Goal: Check status

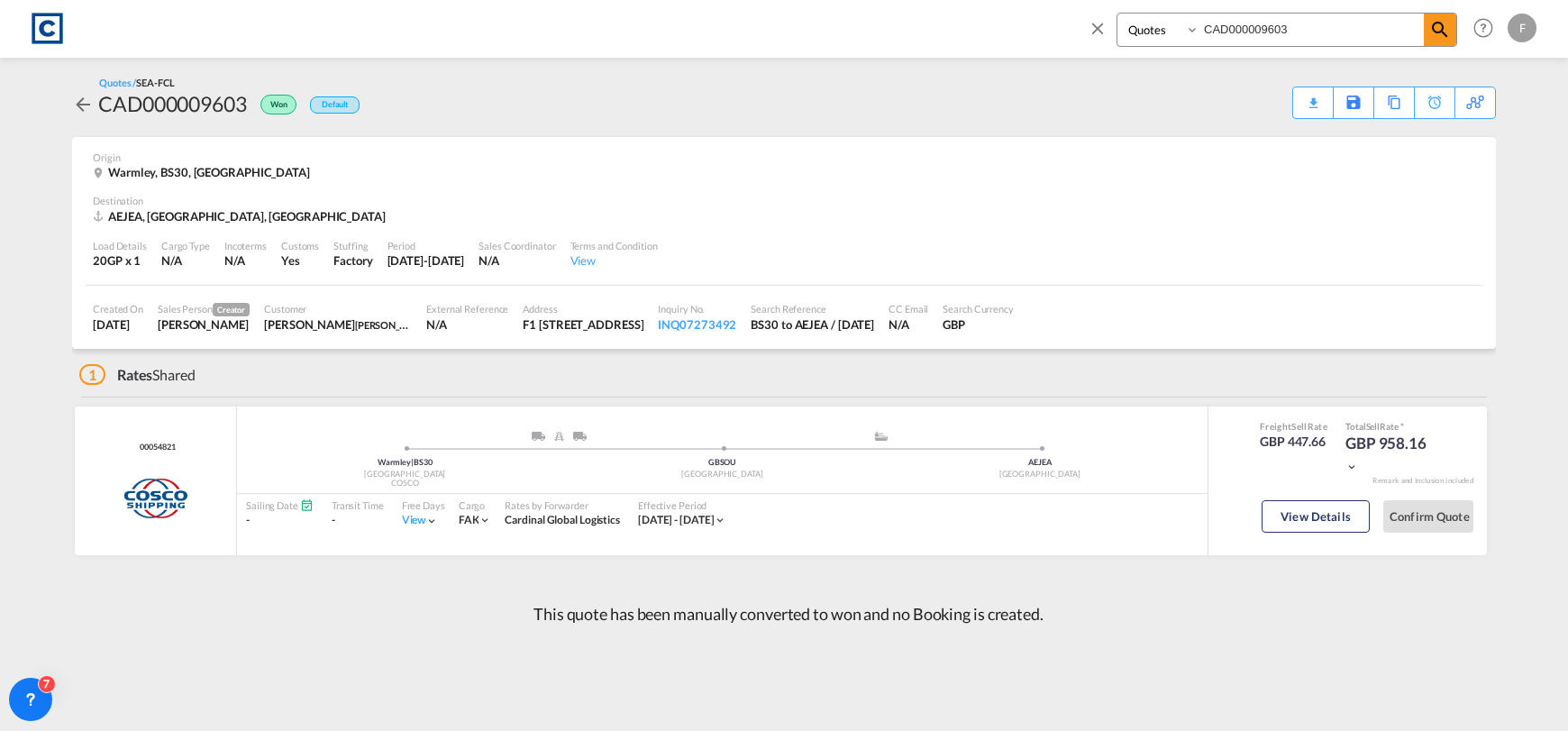
select select "Quotes"
type input "CAD000009795"
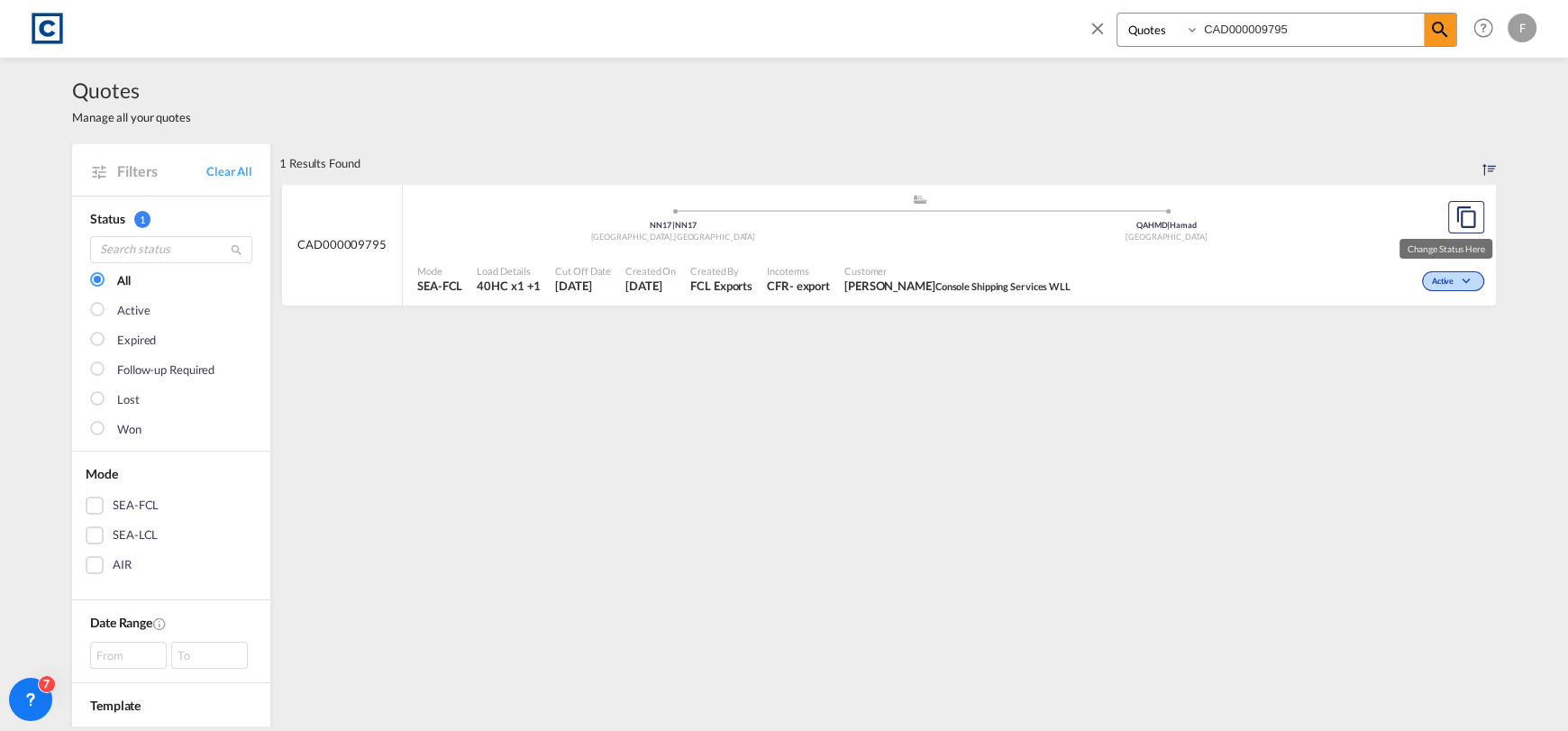
click at [1432, 285] on span "Active" at bounding box center [1445, 282] width 26 height 13
click at [1415, 365] on span "Won" at bounding box center [1418, 359] width 46 height 20
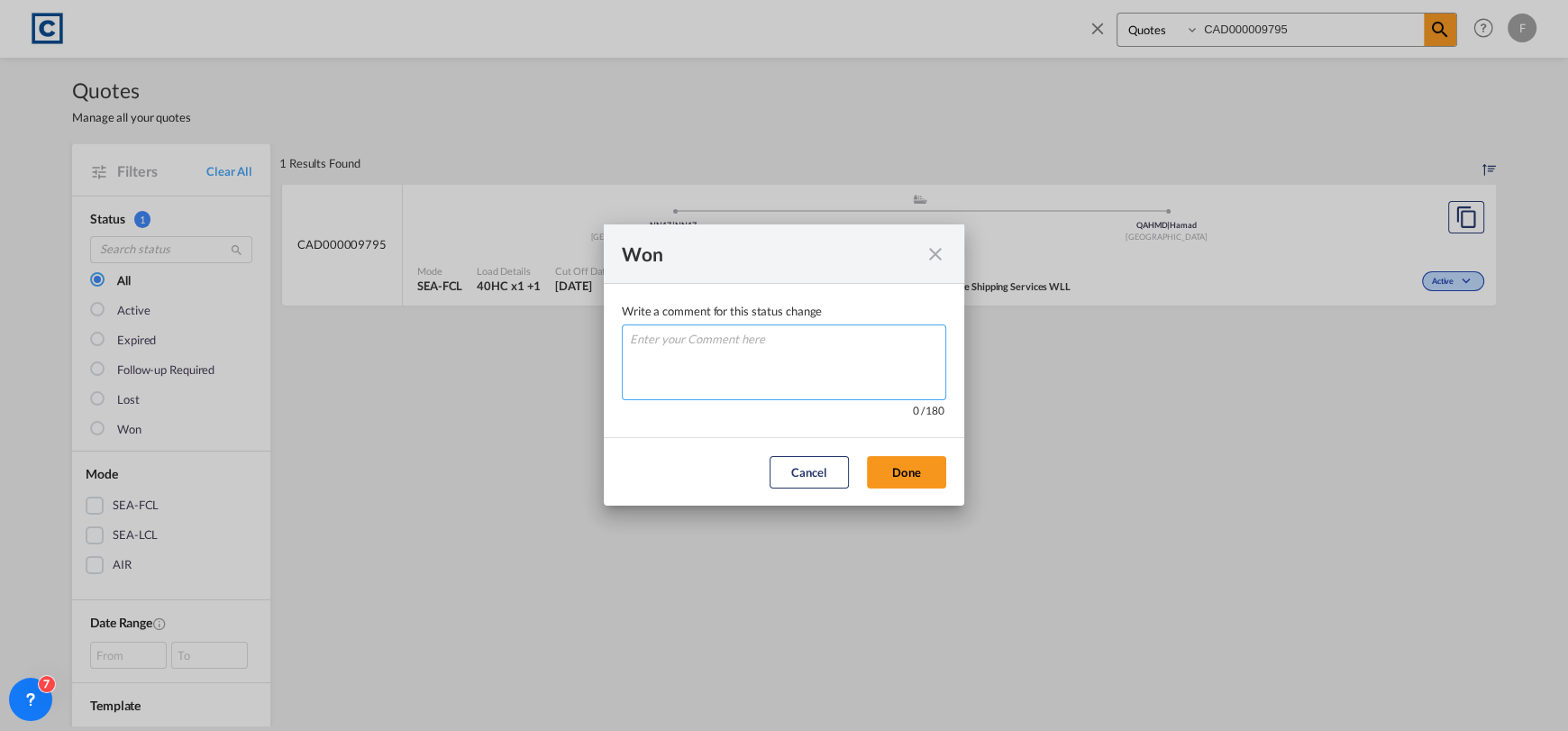
click at [701, 367] on textarea "Write a comment ..." at bounding box center [784, 362] width 324 height 75
type textarea "W"
click at [921, 472] on button "Done" at bounding box center [906, 472] width 79 height 32
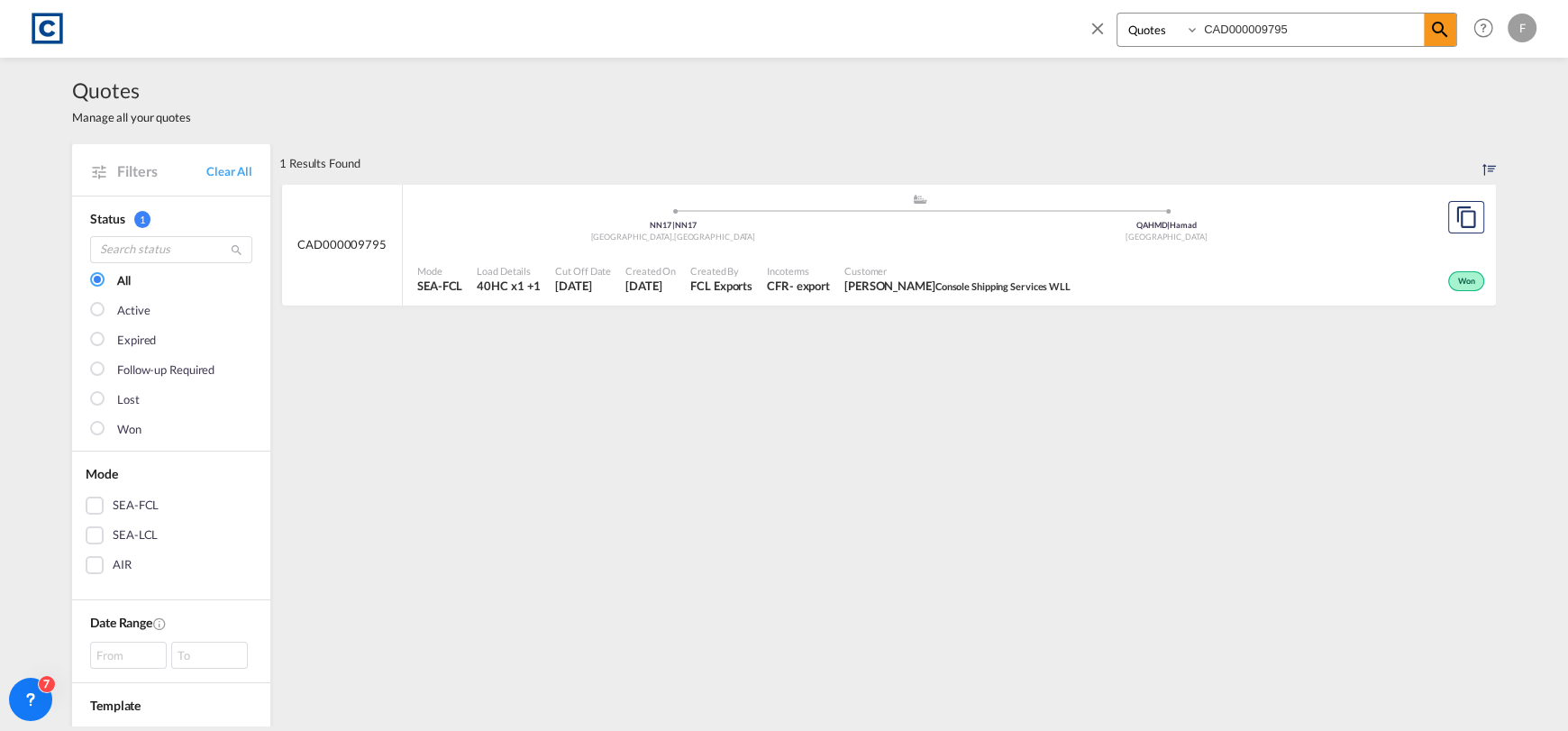
click at [1179, 209] on span at bounding box center [1167, 211] width 494 height 5
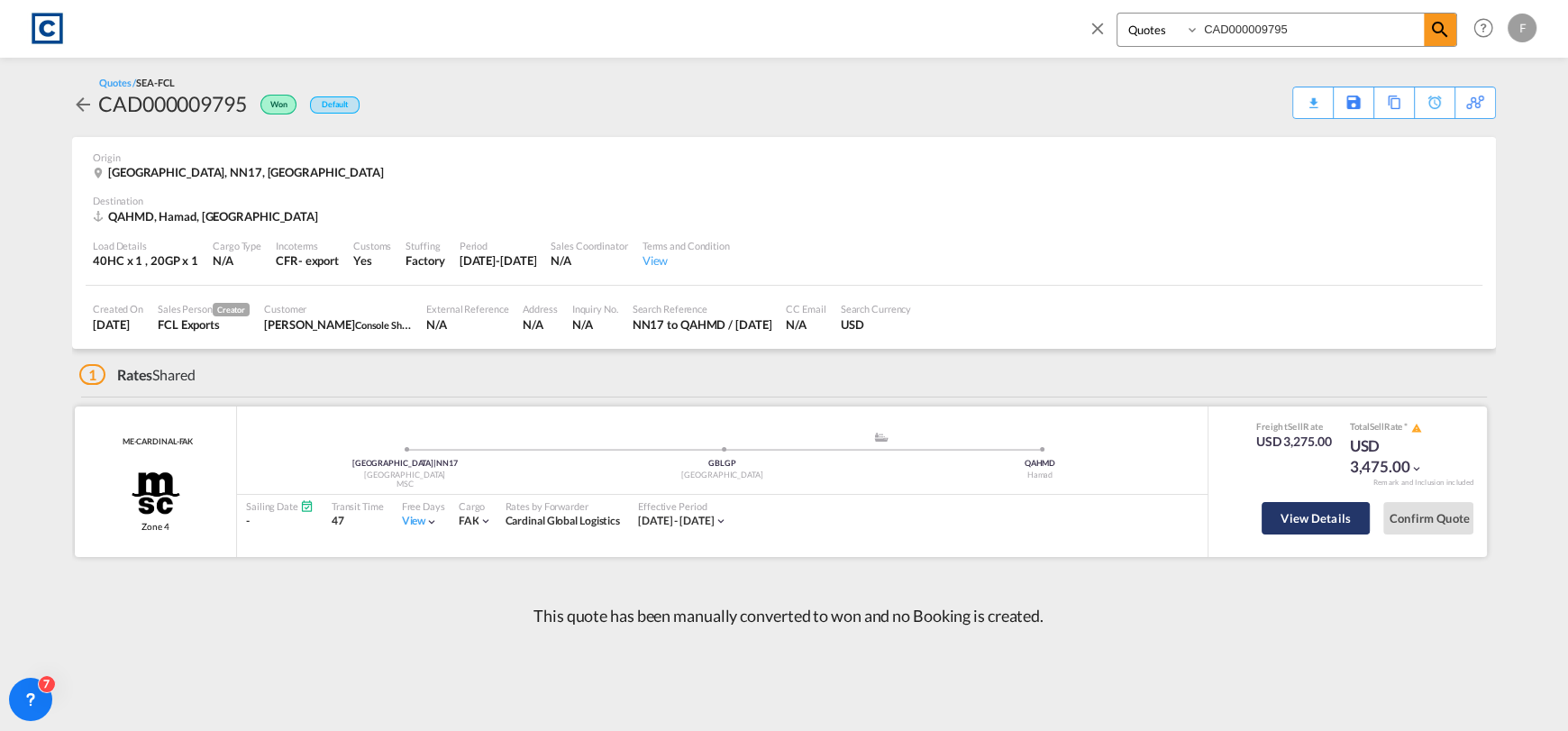
click at [1332, 525] on button "View Details" at bounding box center [1315, 518] width 108 height 32
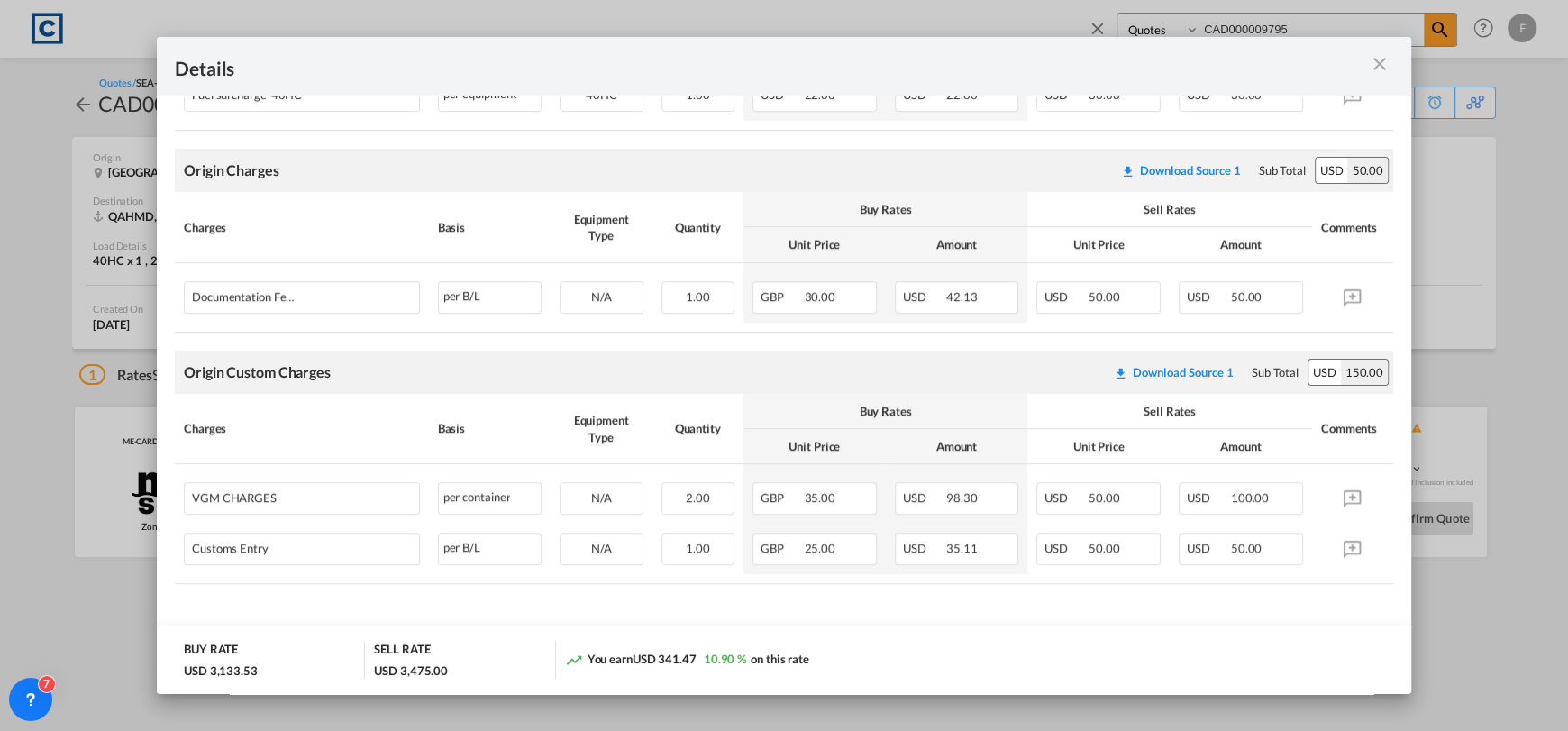
scroll to position [884, 0]
